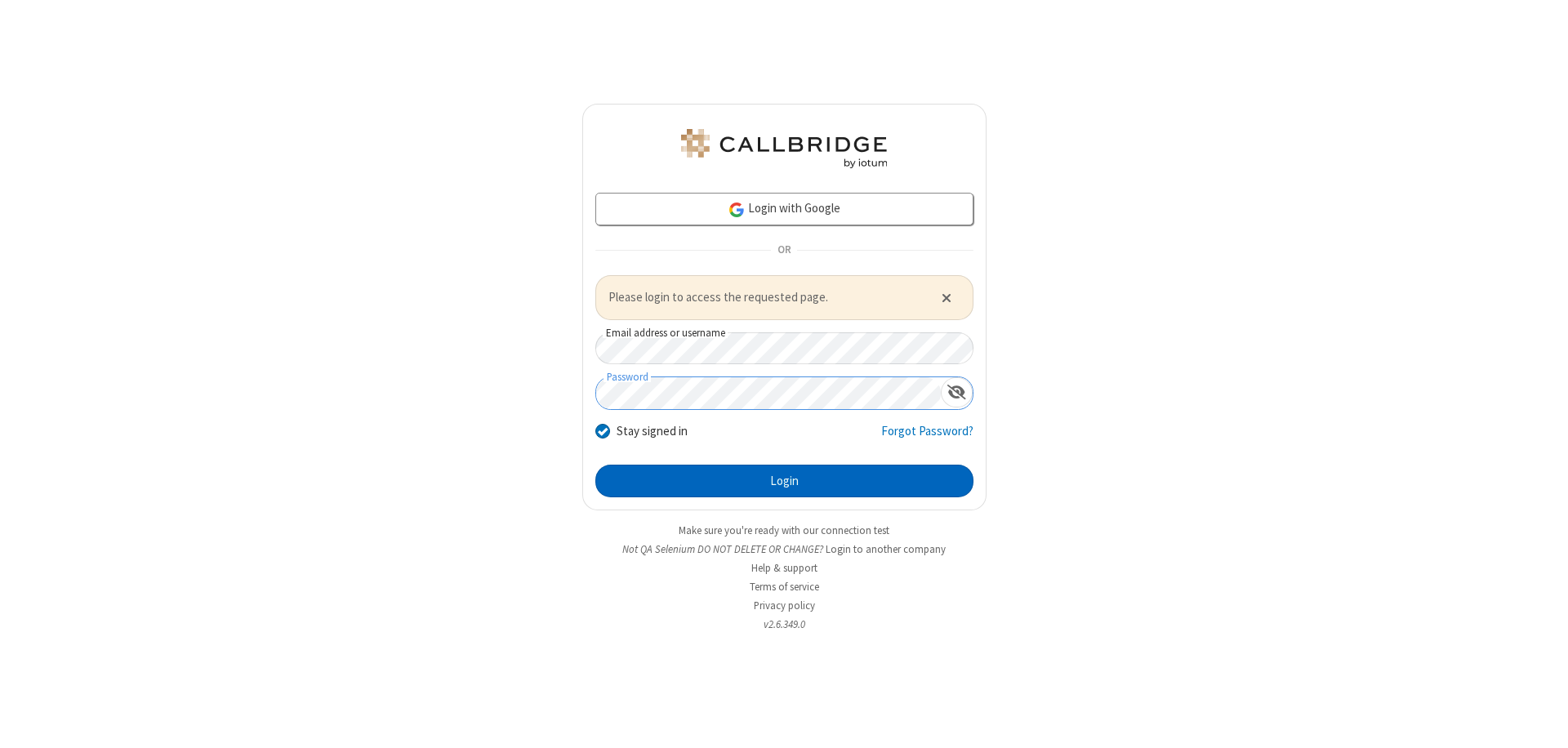
click at [784, 480] on button "Login" at bounding box center [784, 481] width 378 height 33
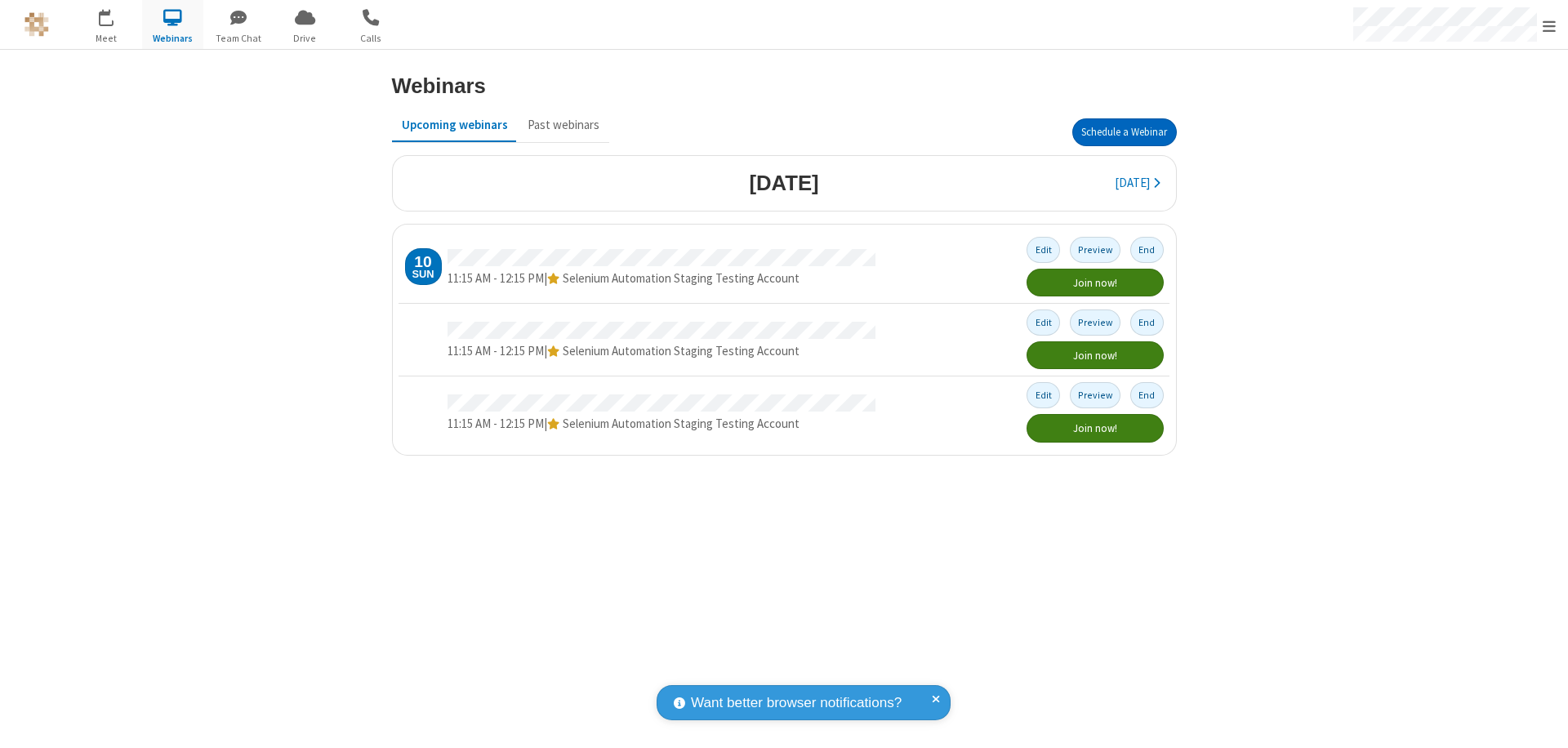
click at [1124, 132] on button "Schedule a Webinar" at bounding box center [1124, 132] width 105 height 28
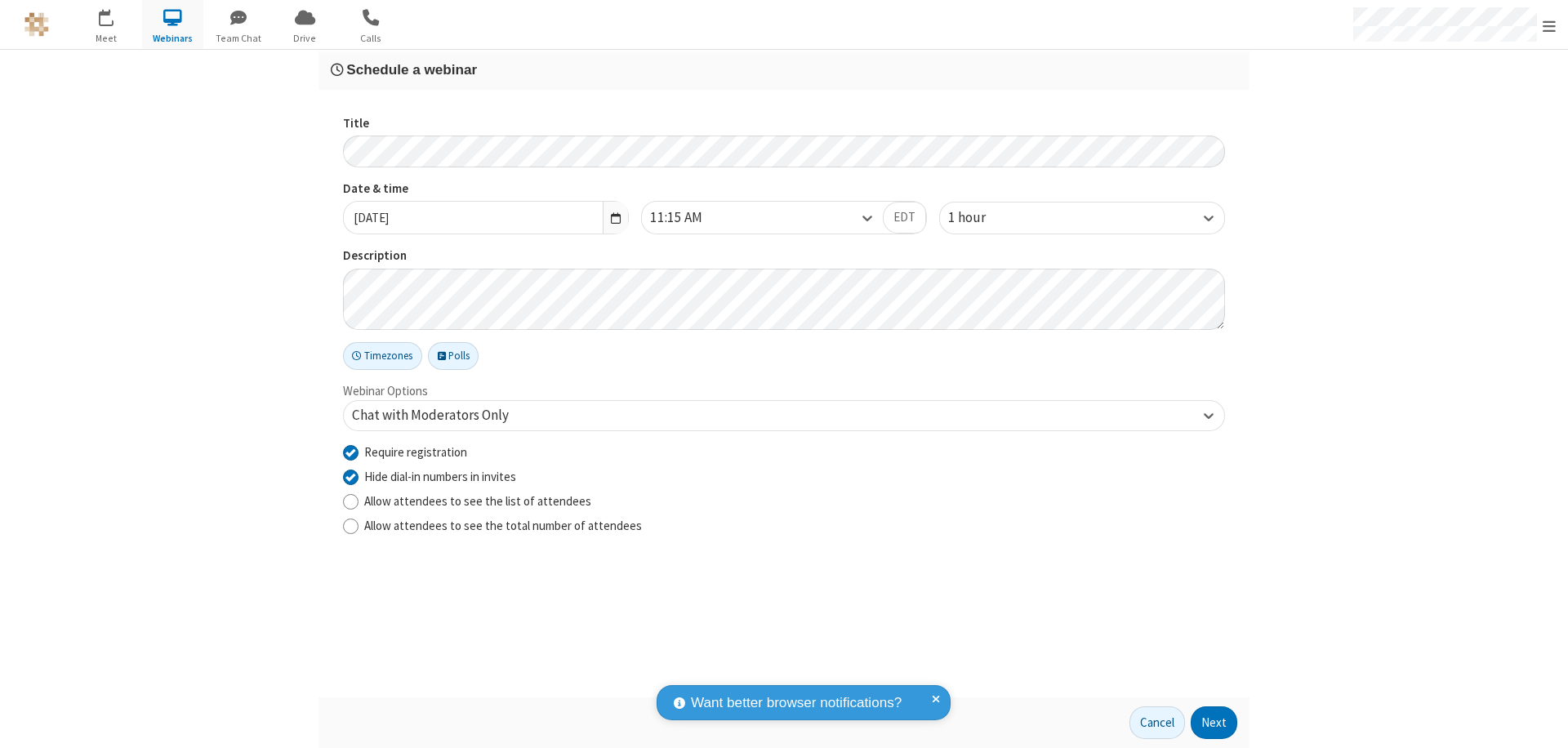
click at [350, 451] on input "Require registration" at bounding box center [350, 451] width 16 height 18
checkbox input "false"
click at [1214, 722] on button "Next" at bounding box center [1214, 722] width 47 height 33
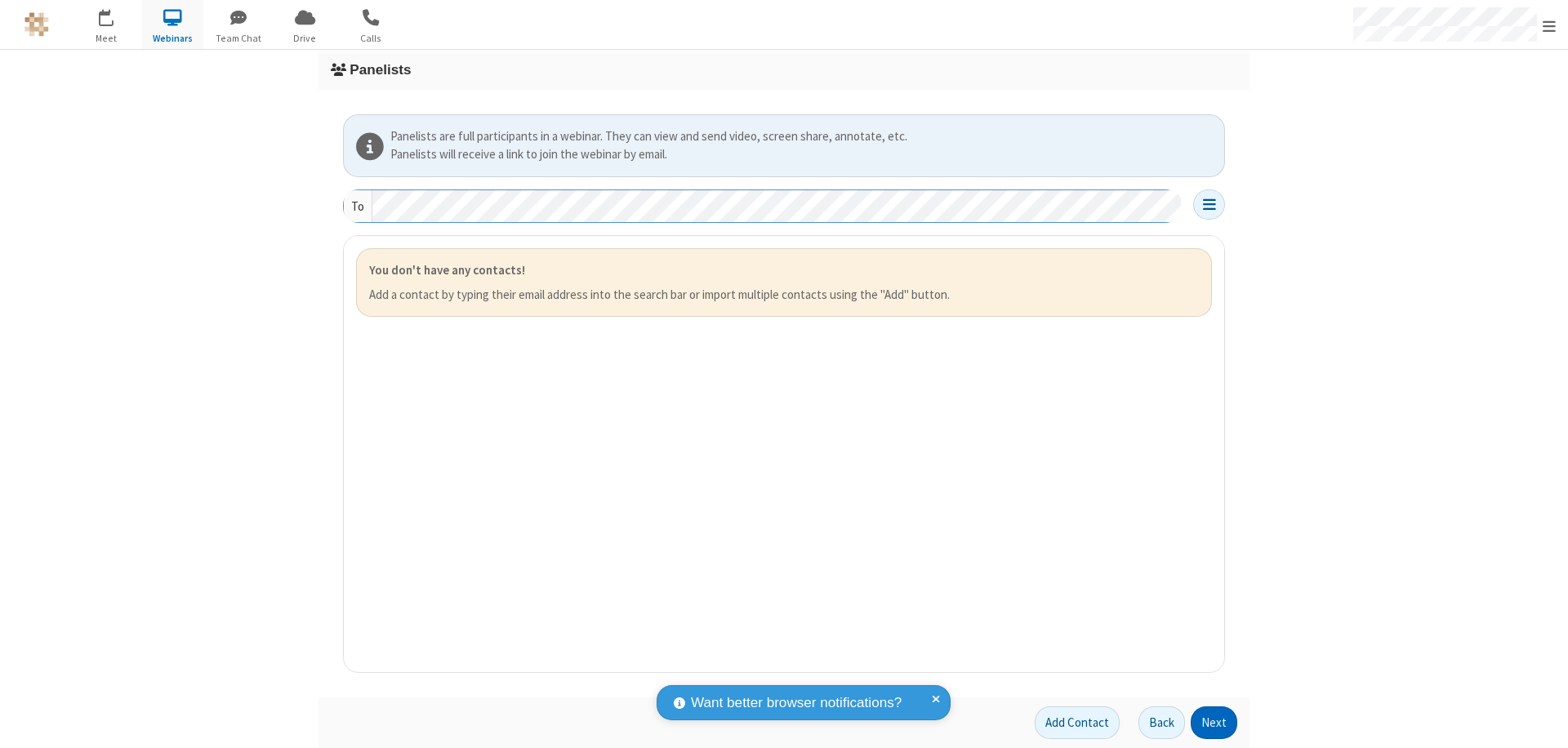
click at [1214, 722] on button "Next" at bounding box center [1214, 722] width 47 height 33
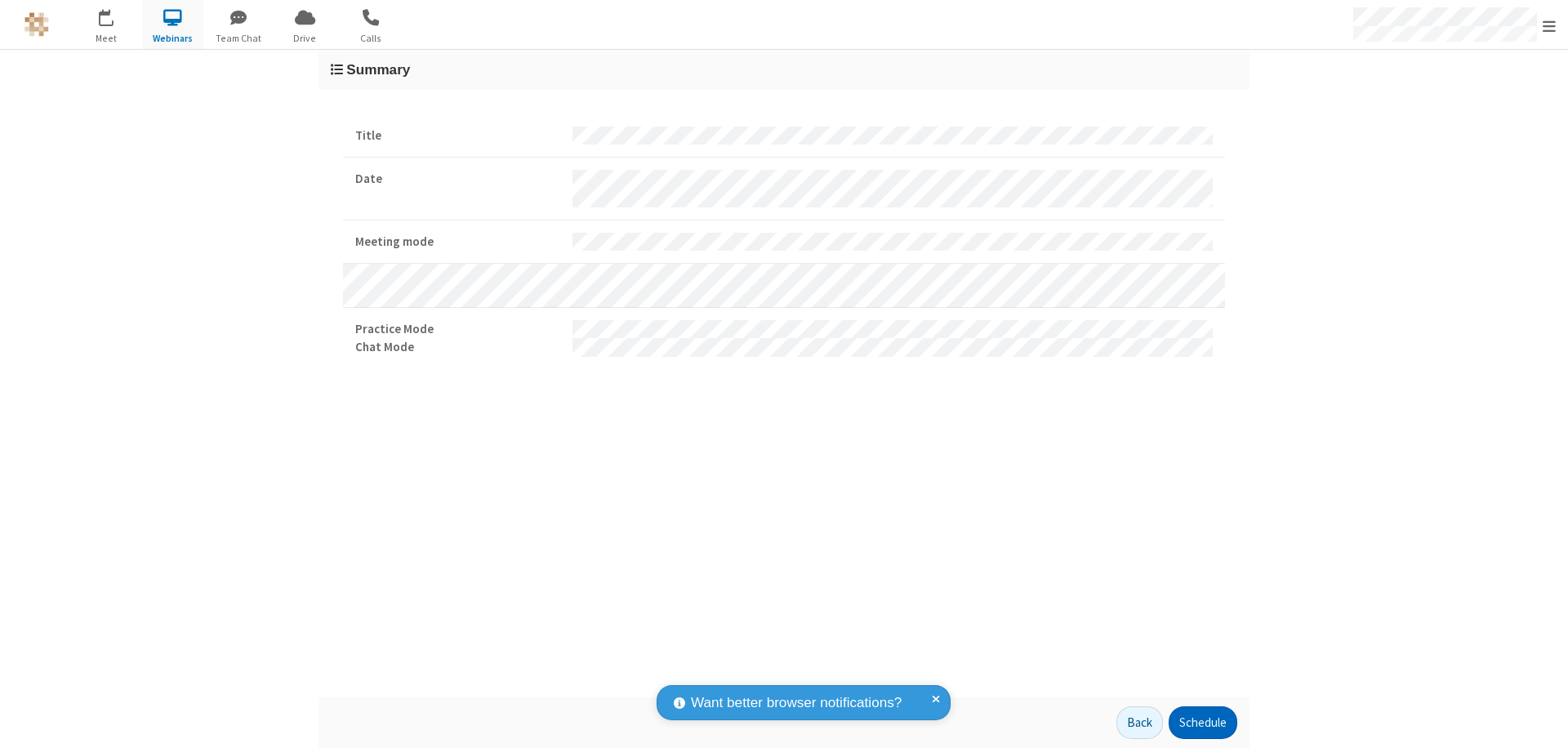
click at [1203, 722] on button "Schedule" at bounding box center [1203, 722] width 69 height 33
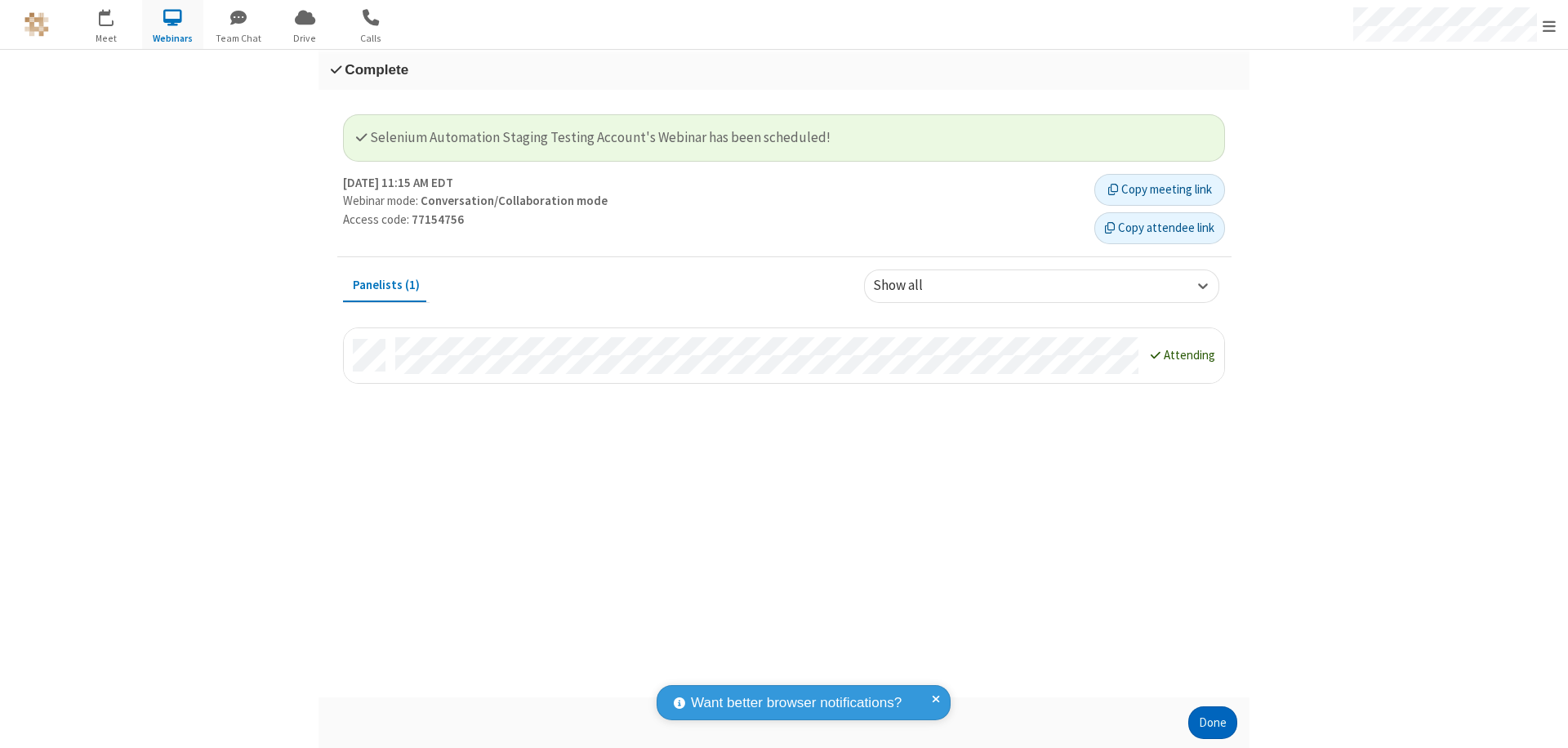
click at [1213, 722] on button "Done" at bounding box center [1213, 722] width 49 height 33
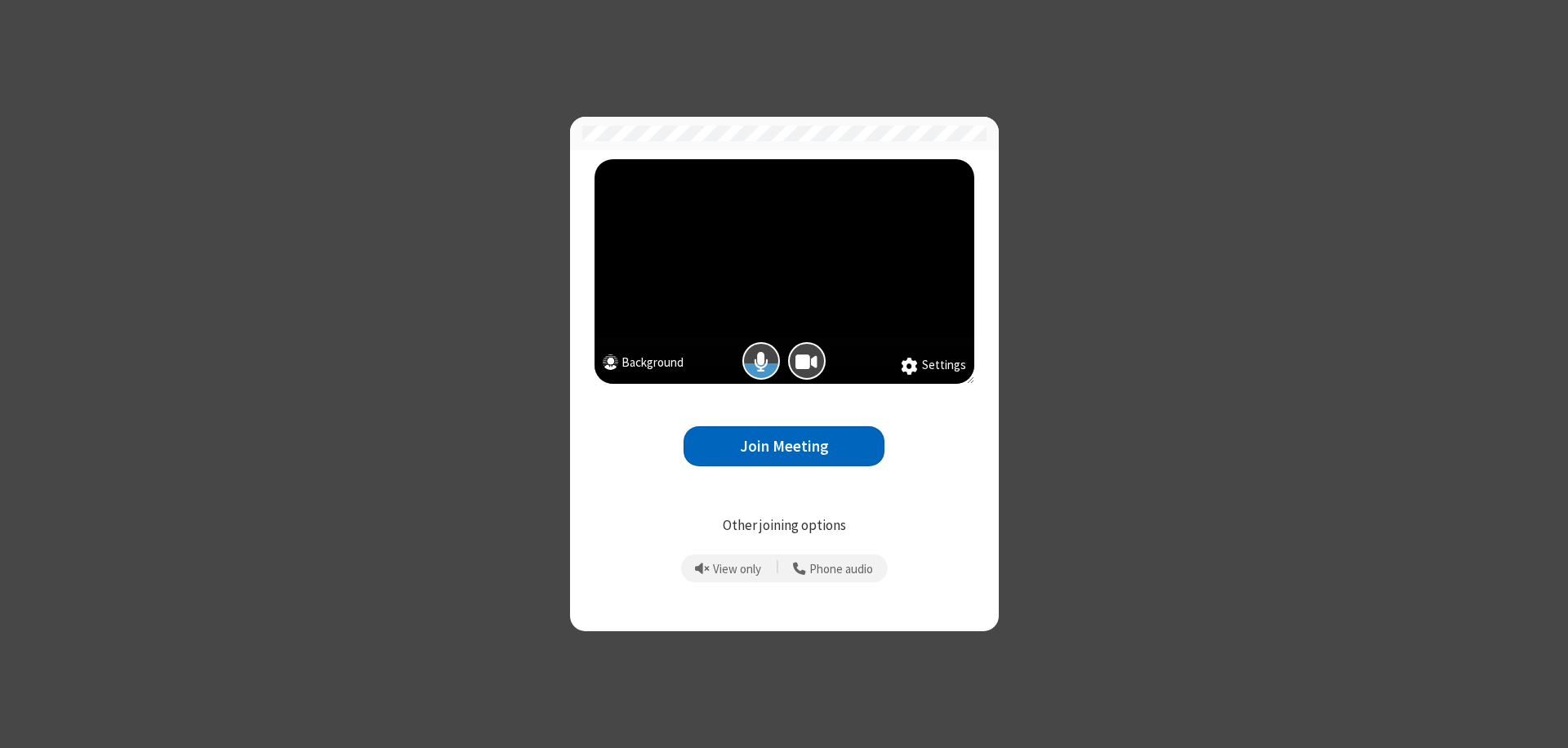
click at [784, 445] on button "Join Meeting" at bounding box center [784, 446] width 201 height 40
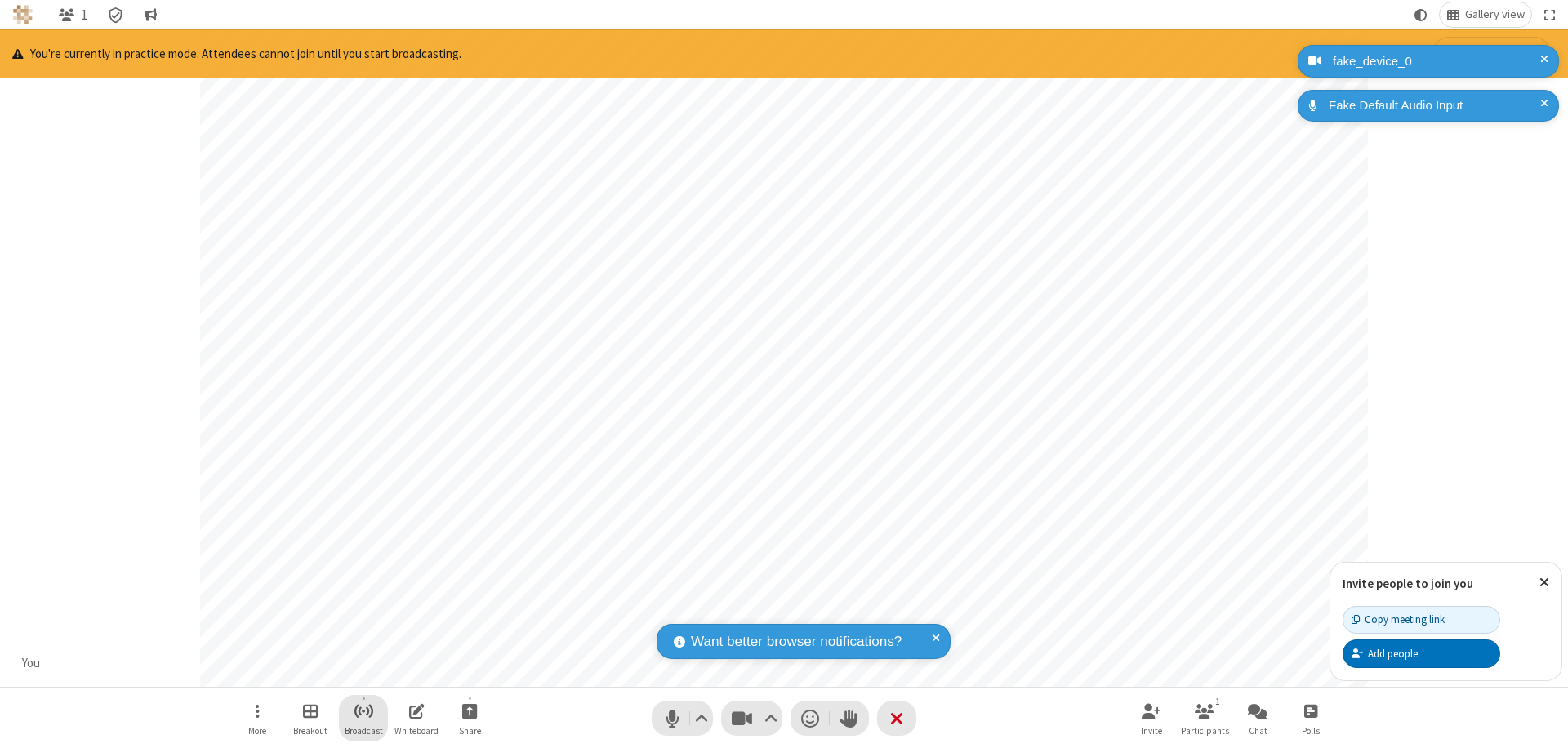
click at [363, 710] on span "Start broadcast" at bounding box center [364, 710] width 20 height 20
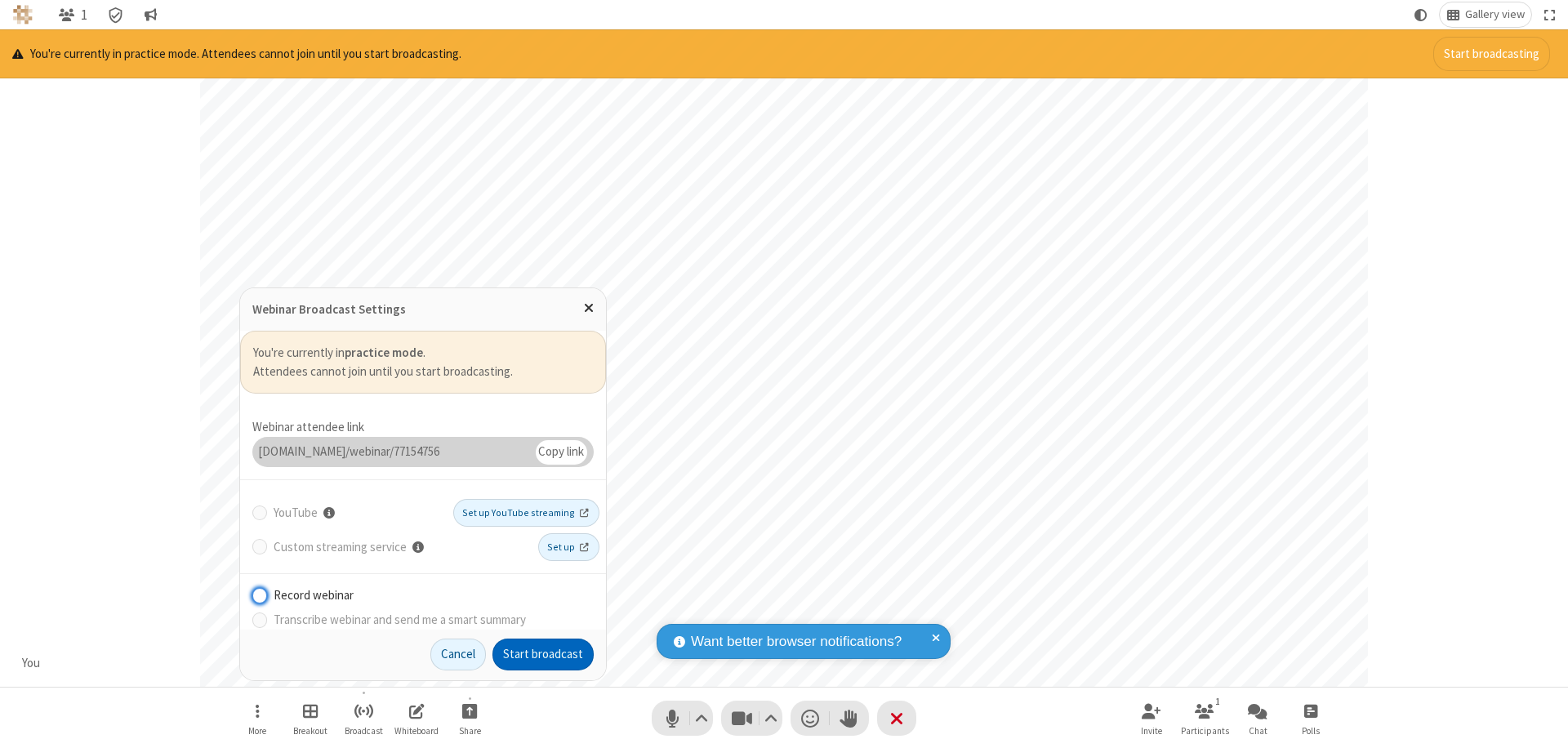
click at [544, 654] on button "Start broadcast" at bounding box center [543, 654] width 101 height 33
